Goal: Task Accomplishment & Management: Use online tool/utility

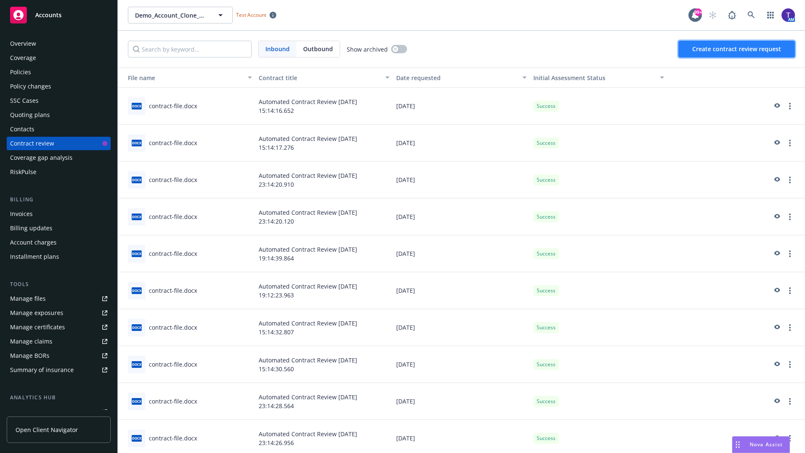
click at [737, 49] on span "Create contract review request" at bounding box center [736, 49] width 89 height 8
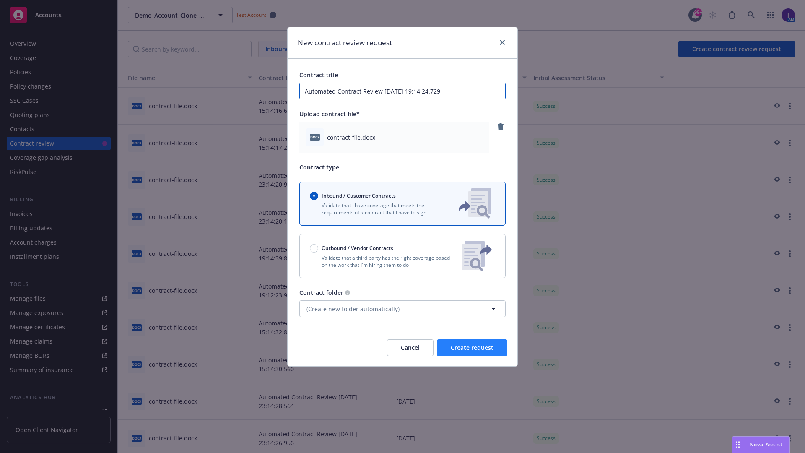
type input "Automated Contract Review 08-21-2025 19:14:24.729"
click at [472, 348] on span "Create request" at bounding box center [472, 347] width 43 height 8
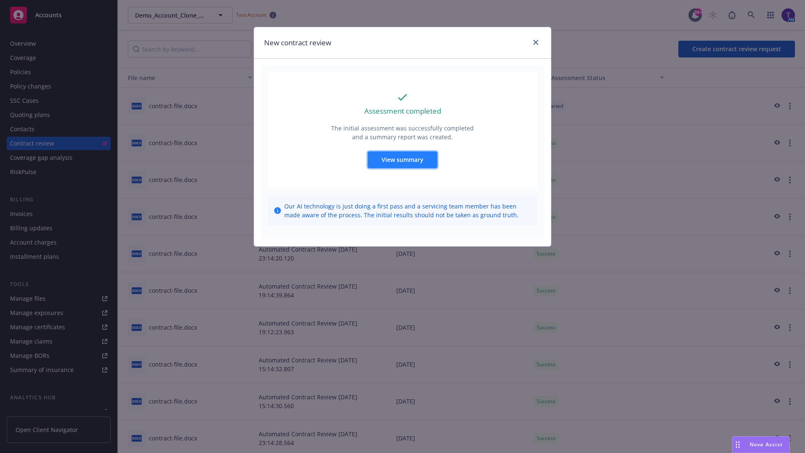
click at [402, 159] on span "View summary" at bounding box center [403, 160] width 42 height 8
